Goal: Information Seeking & Learning: Learn about a topic

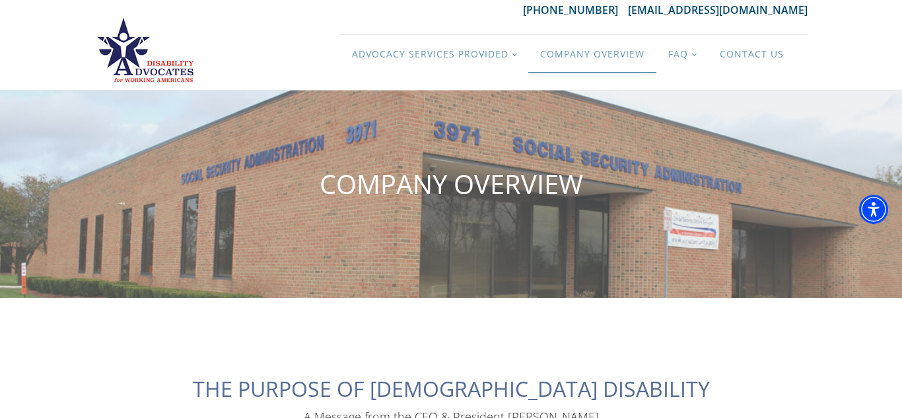
click at [753, 77] on div "Advocacy Services Provided Filing Reconsideration and 501 Appeals Filing SSI an…" at bounding box center [574, 53] width 468 height 73
click at [772, 73] on div "Advocacy Services Provided Filing Reconsideration and 501 Appeals Filing SSI an…" at bounding box center [574, 53] width 468 height 73
click at [762, 53] on link "Contact Us" at bounding box center [752, 54] width 88 height 38
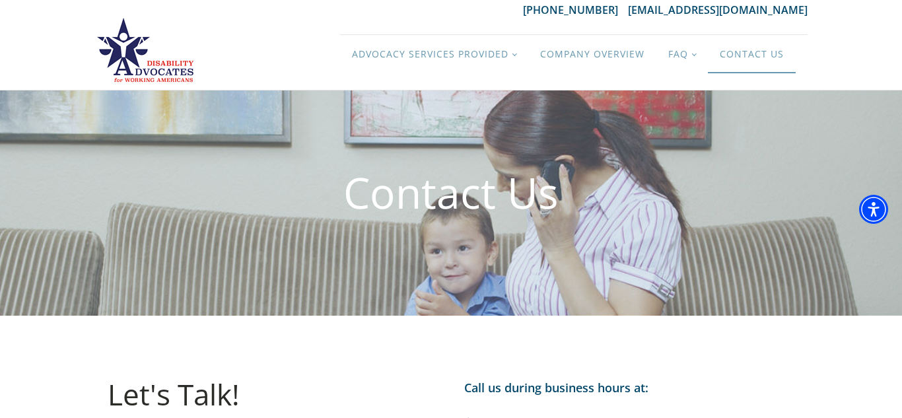
drag, startPoint x: 901, startPoint y: 69, endPoint x: 863, endPoint y: 36, distance: 50.1
click at [863, 36] on div "Advocacy Services Provided Filing Reconsideration and 501 Appeals Filing SSI an…" at bounding box center [451, 53] width 902 height 73
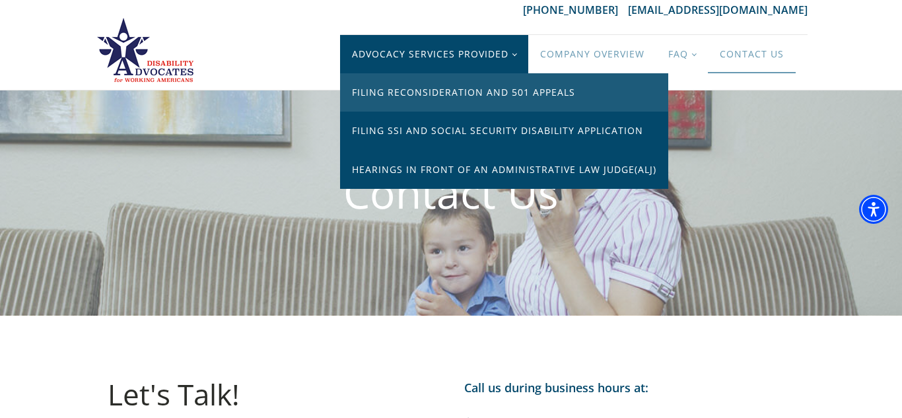
click at [471, 90] on link "Filing Reconsideration and 501 Appeals" at bounding box center [504, 92] width 328 height 38
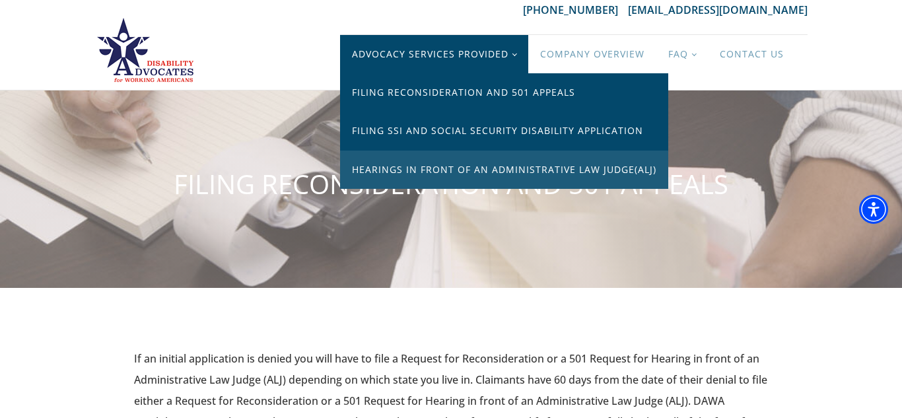
click at [470, 162] on link "Hearings in front of an Administrative law Judge(ALJ)" at bounding box center [504, 170] width 328 height 38
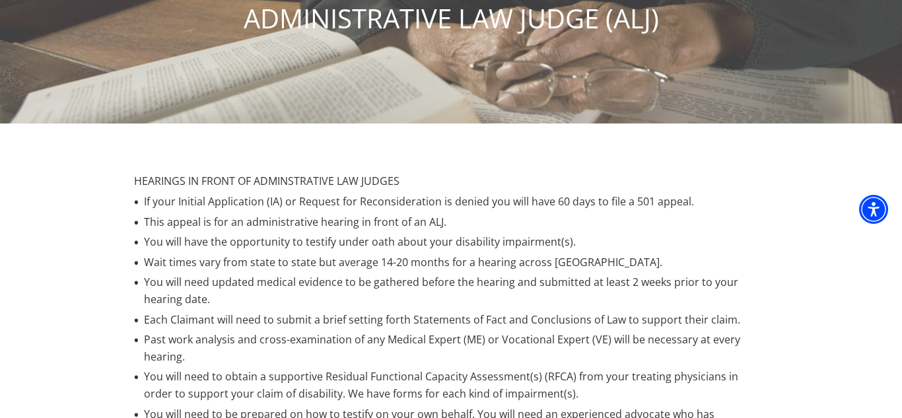
scroll to position [186, 0]
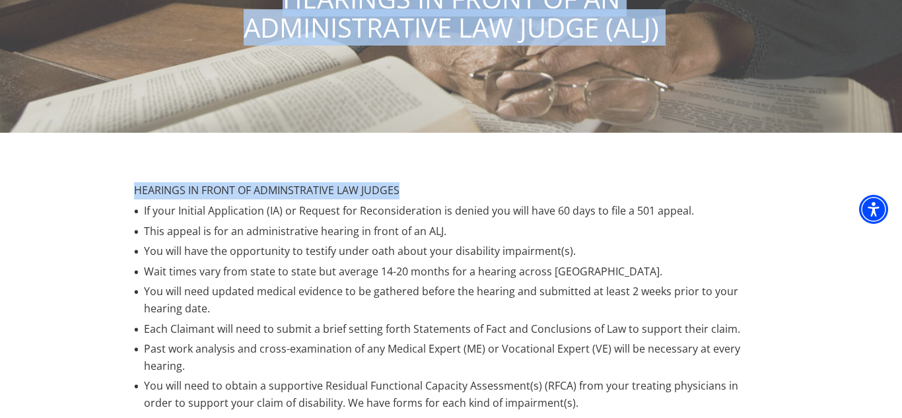
drag, startPoint x: 889, startPoint y: 174, endPoint x: 889, endPoint y: 75, distance: 99.1
click at [889, 75] on div "HEARINGS IN FRONT OF AN ADMINISTRATIVE LAW JUDGE (ALJ) HEARINGS IN FRONT OF ADM…" at bounding box center [451, 250] width 902 height 691
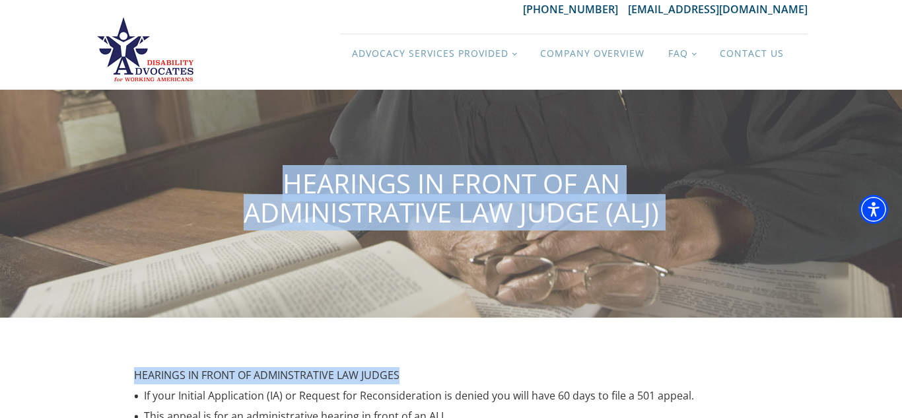
scroll to position [0, 0]
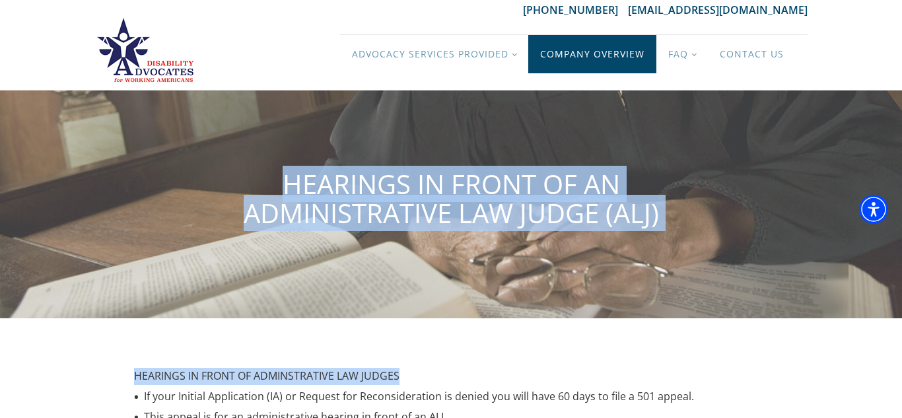
click at [602, 48] on link "Company Overview" at bounding box center [592, 54] width 128 height 38
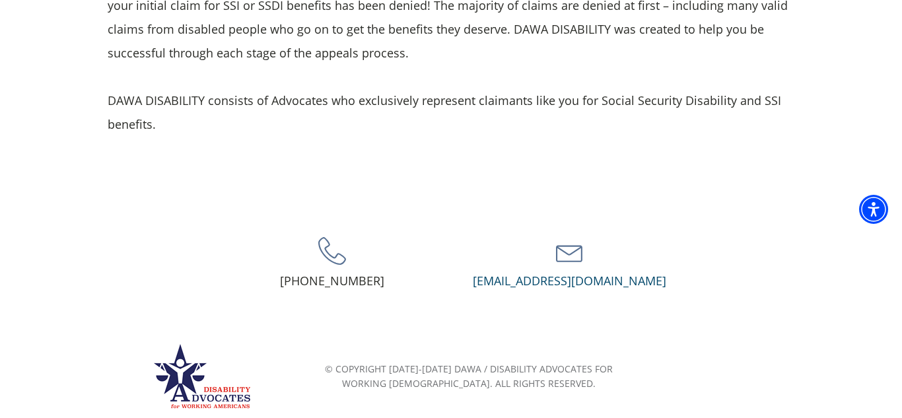
scroll to position [643, 0]
